Goal: Task Accomplishment & Management: Manage account settings

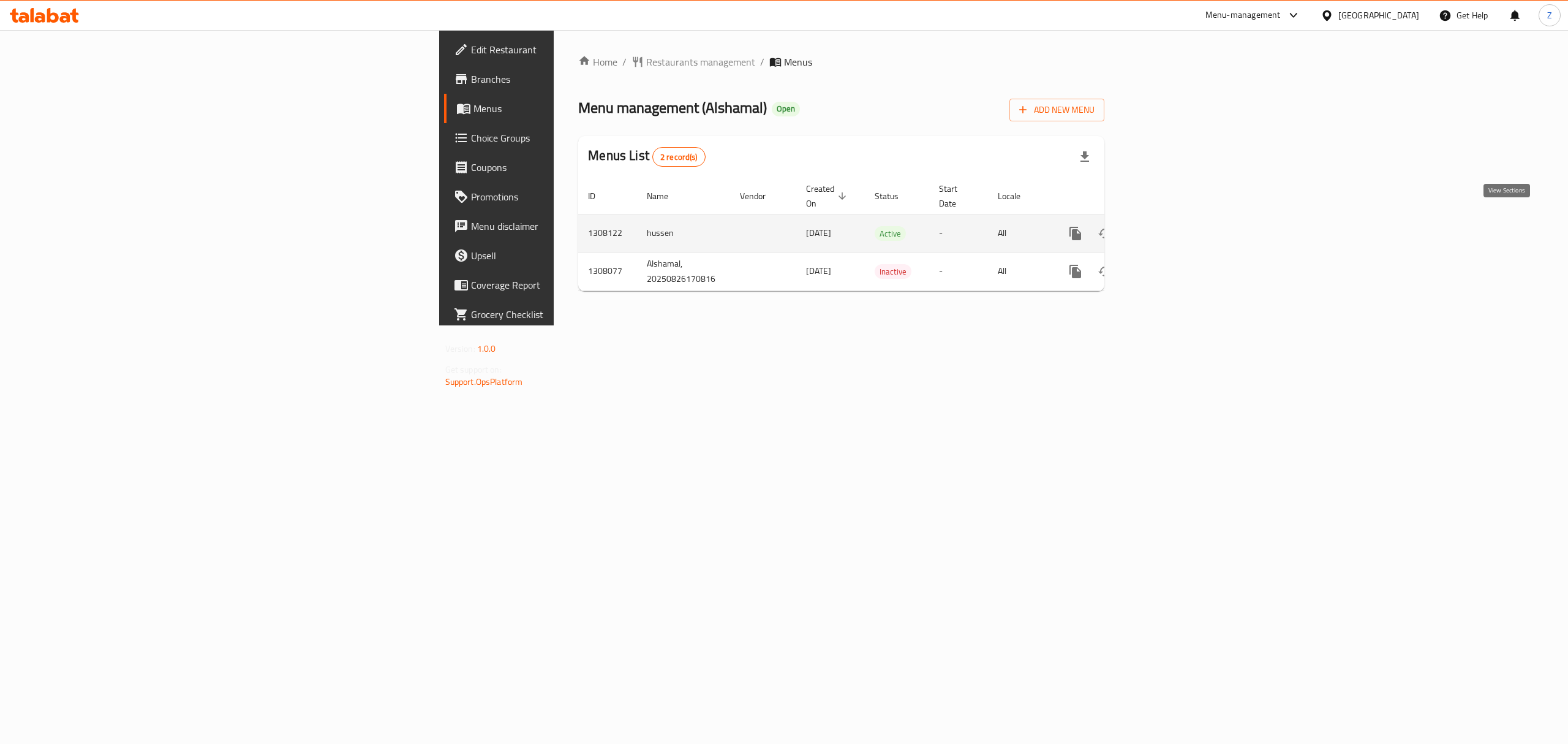
click at [1171, 226] on icon "enhanced table" at bounding box center [1164, 234] width 15 height 15
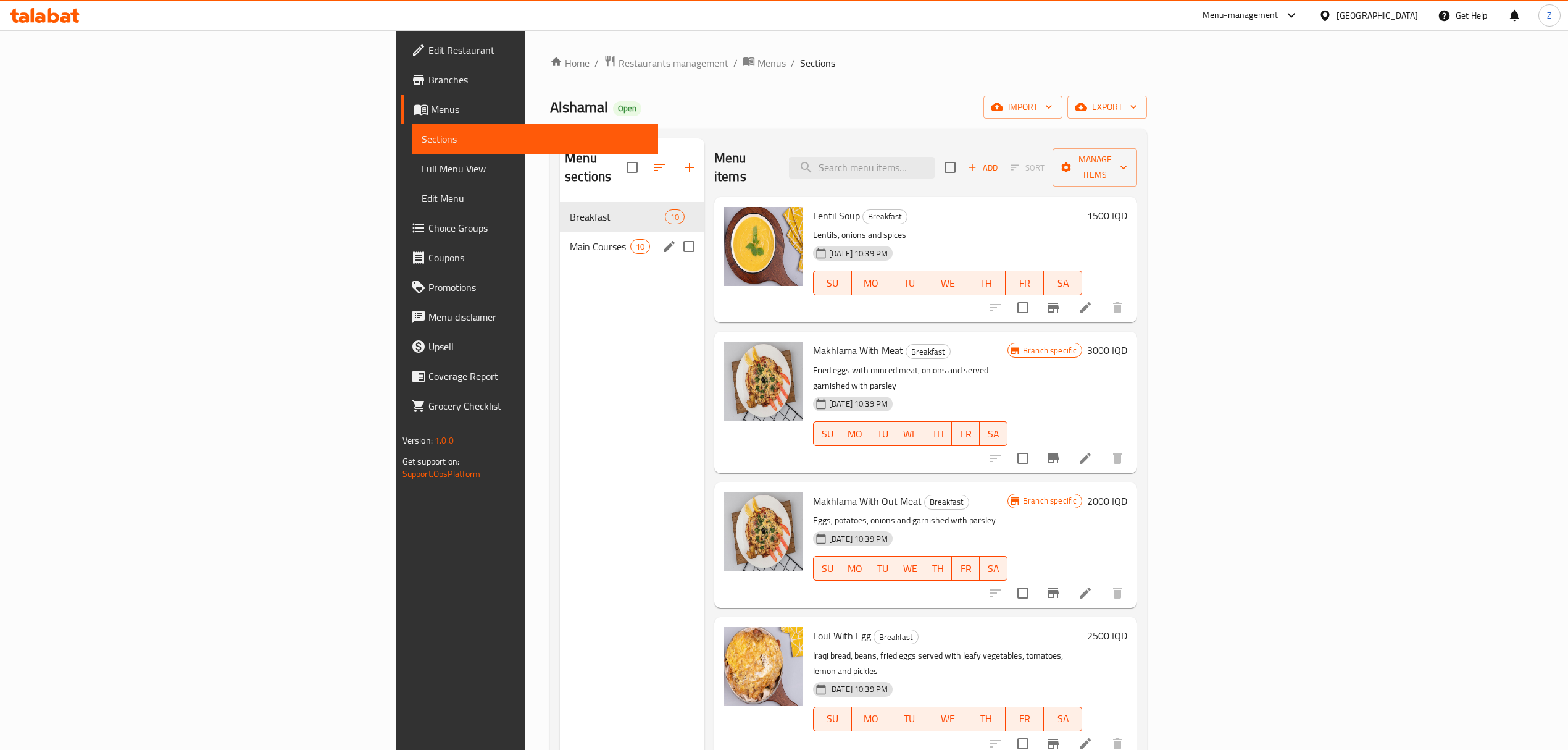
click at [560, 237] on div "Main Courses 10" at bounding box center [632, 247] width 145 height 29
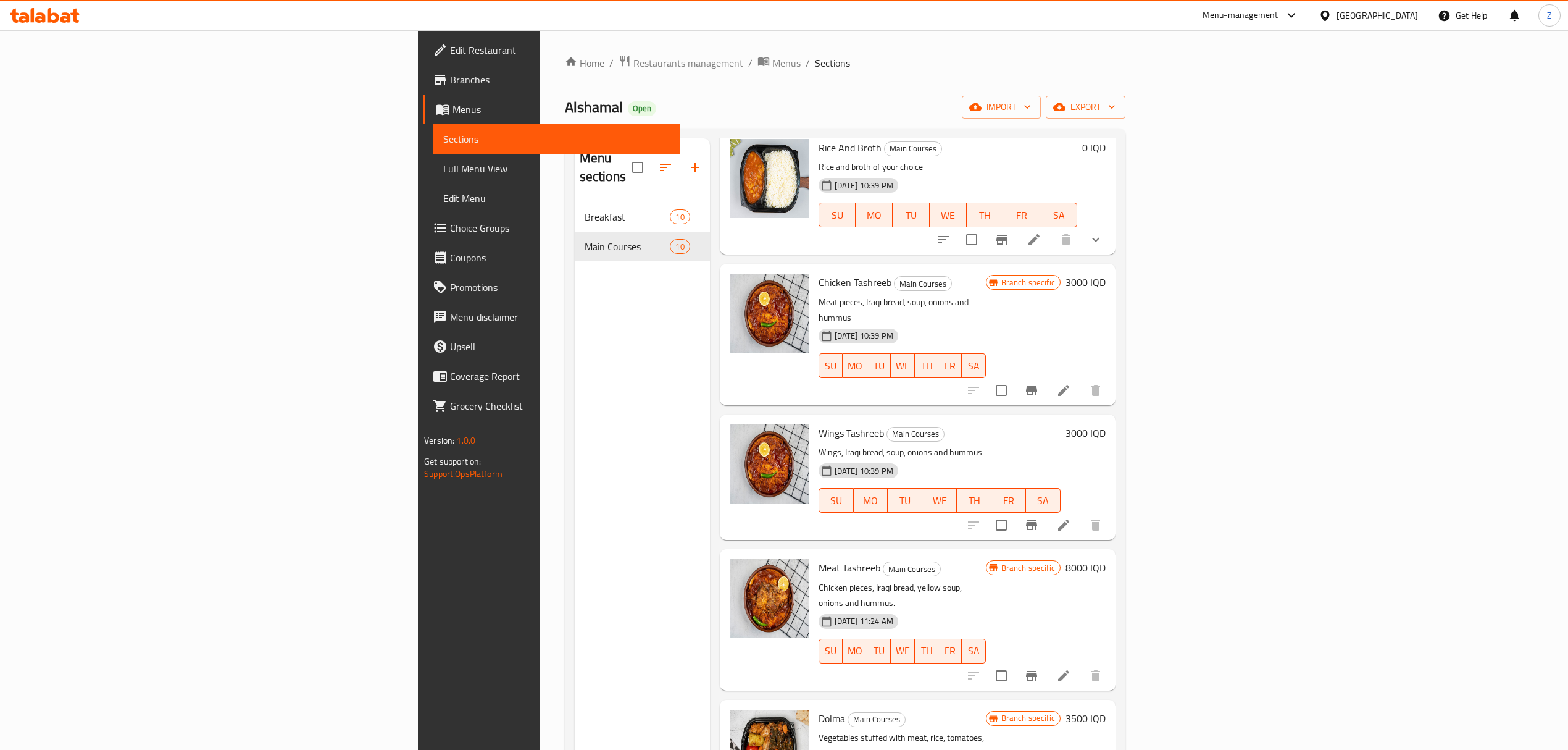
scroll to position [69, 0]
click at [818, 423] on span "Wings Tashreeb" at bounding box center [850, 432] width 65 height 18
copy h6 "Wings Tashreeb"
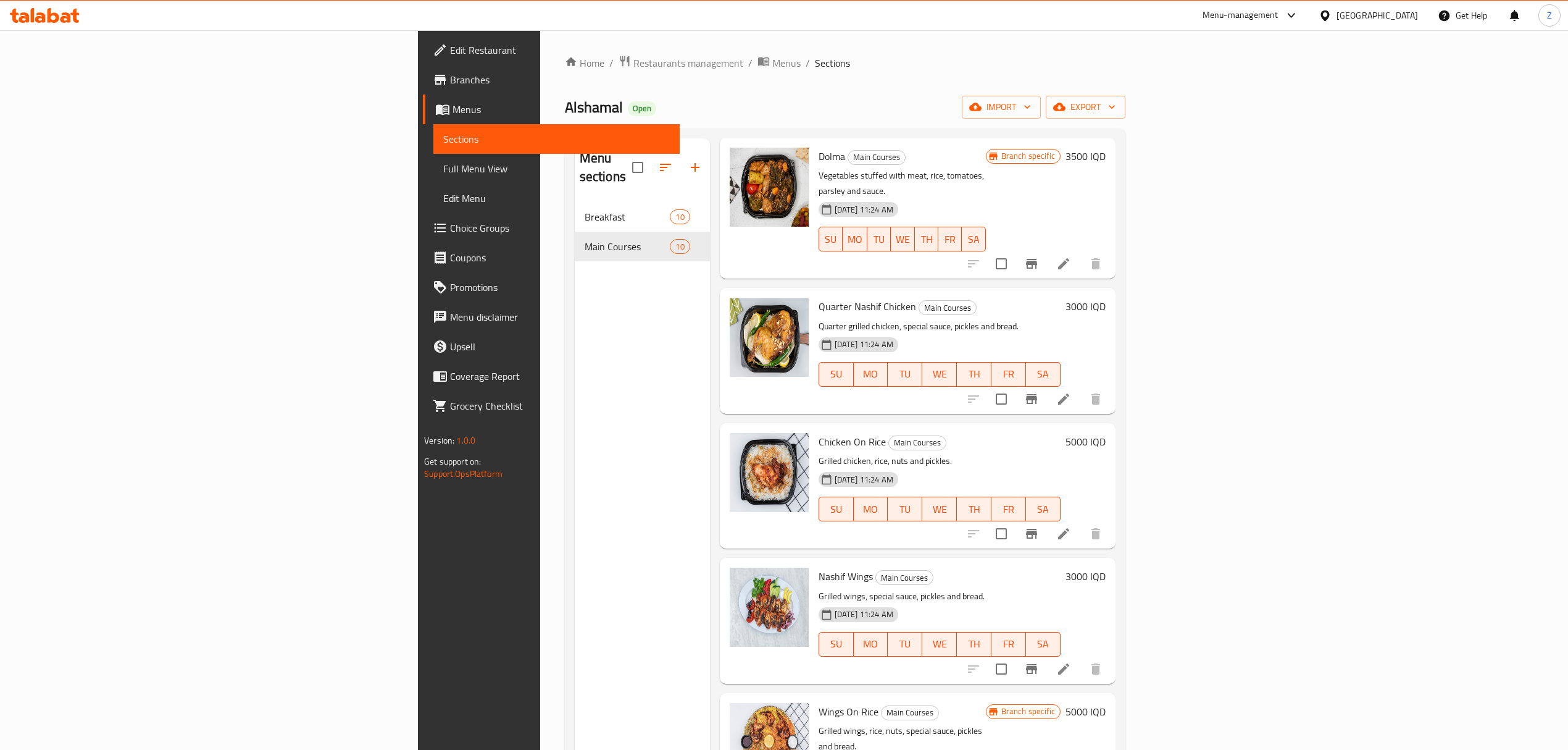
scroll to position [173, 0]
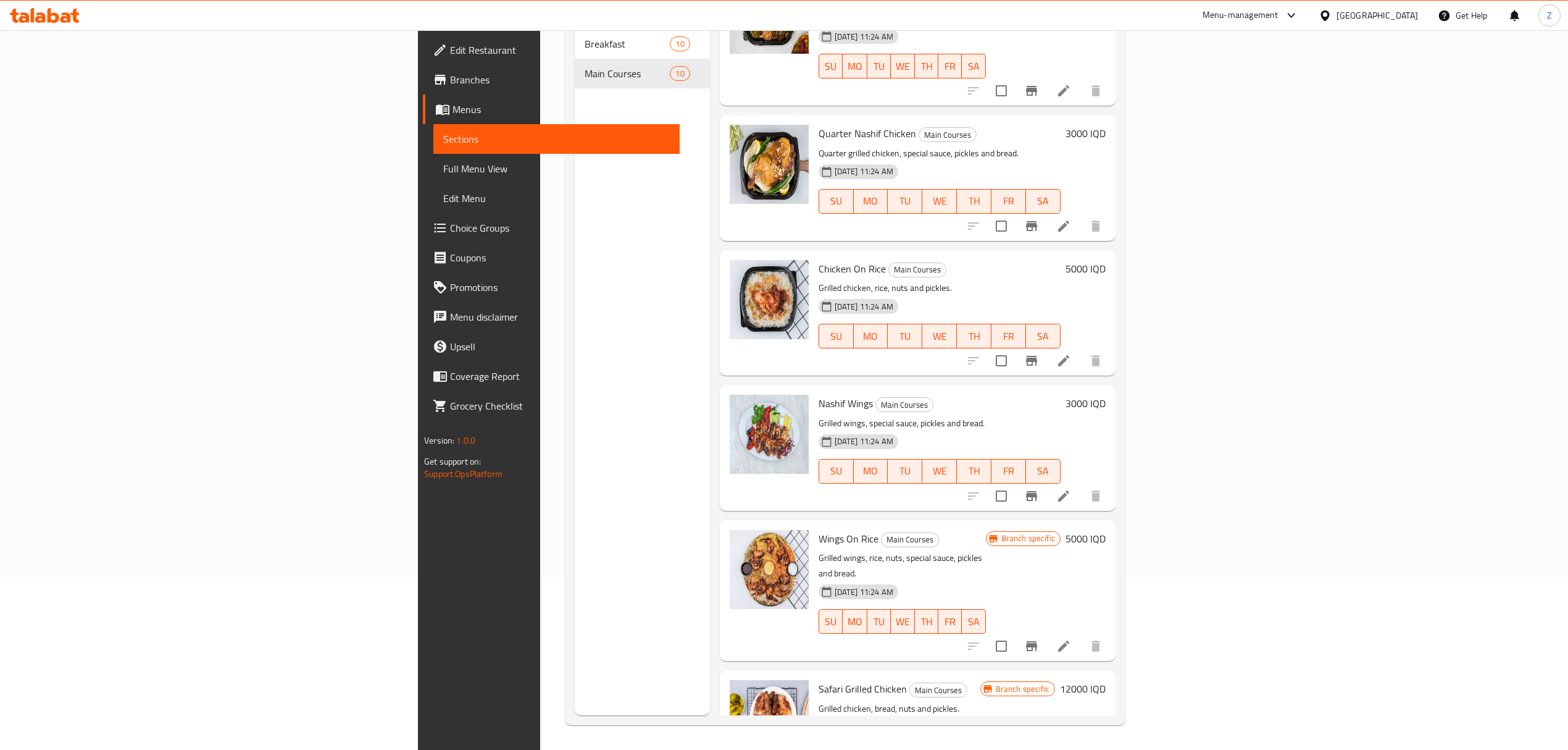
click at [818, 394] on span "Nashif Wings" at bounding box center [845, 403] width 54 height 18
copy h6 "Nashif Wings"
